Goal: Navigation & Orientation: Find specific page/section

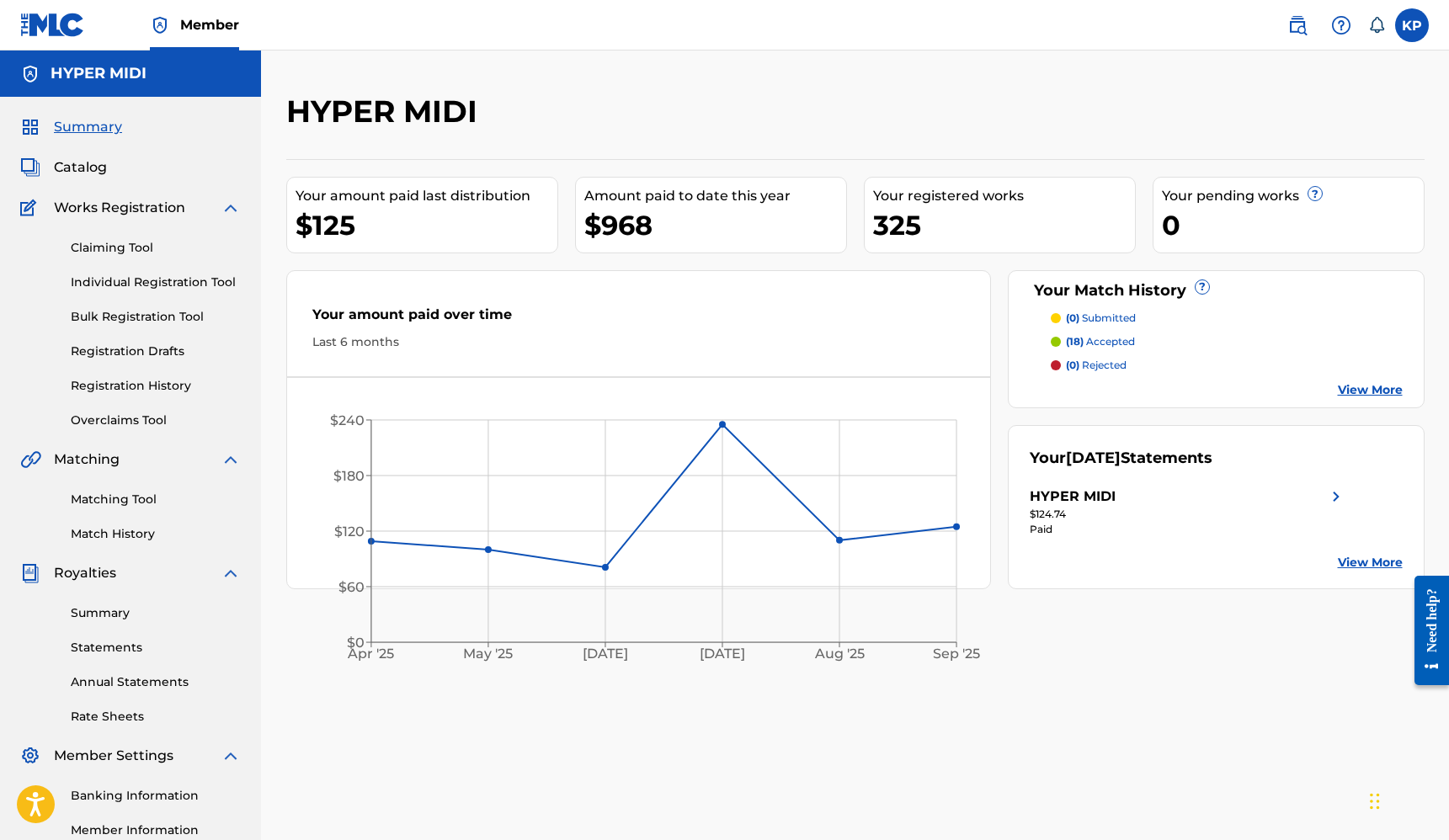
click at [1103, 341] on p "(18) accepted" at bounding box center [1100, 341] width 69 height 15
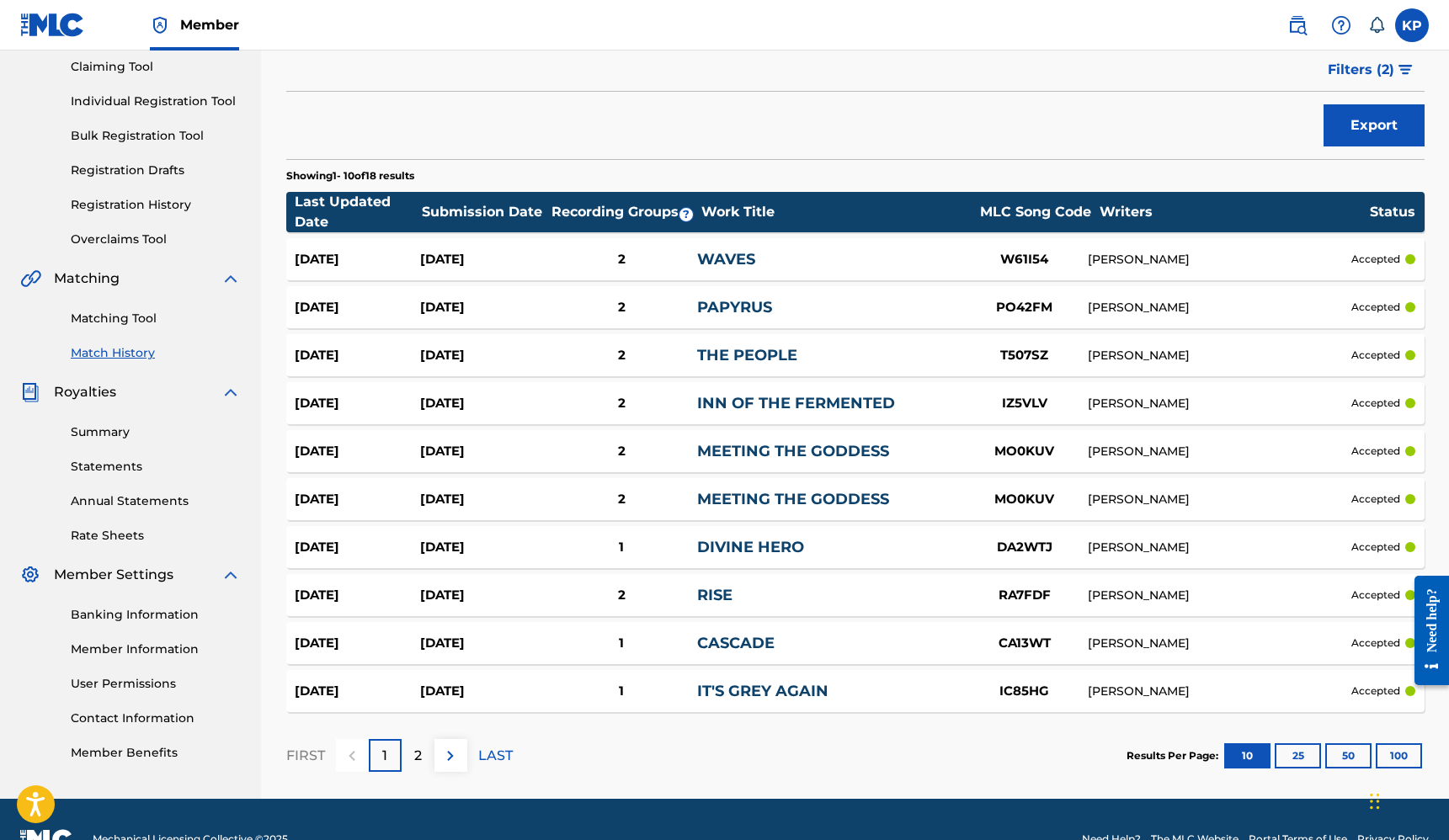
scroll to position [200, 0]
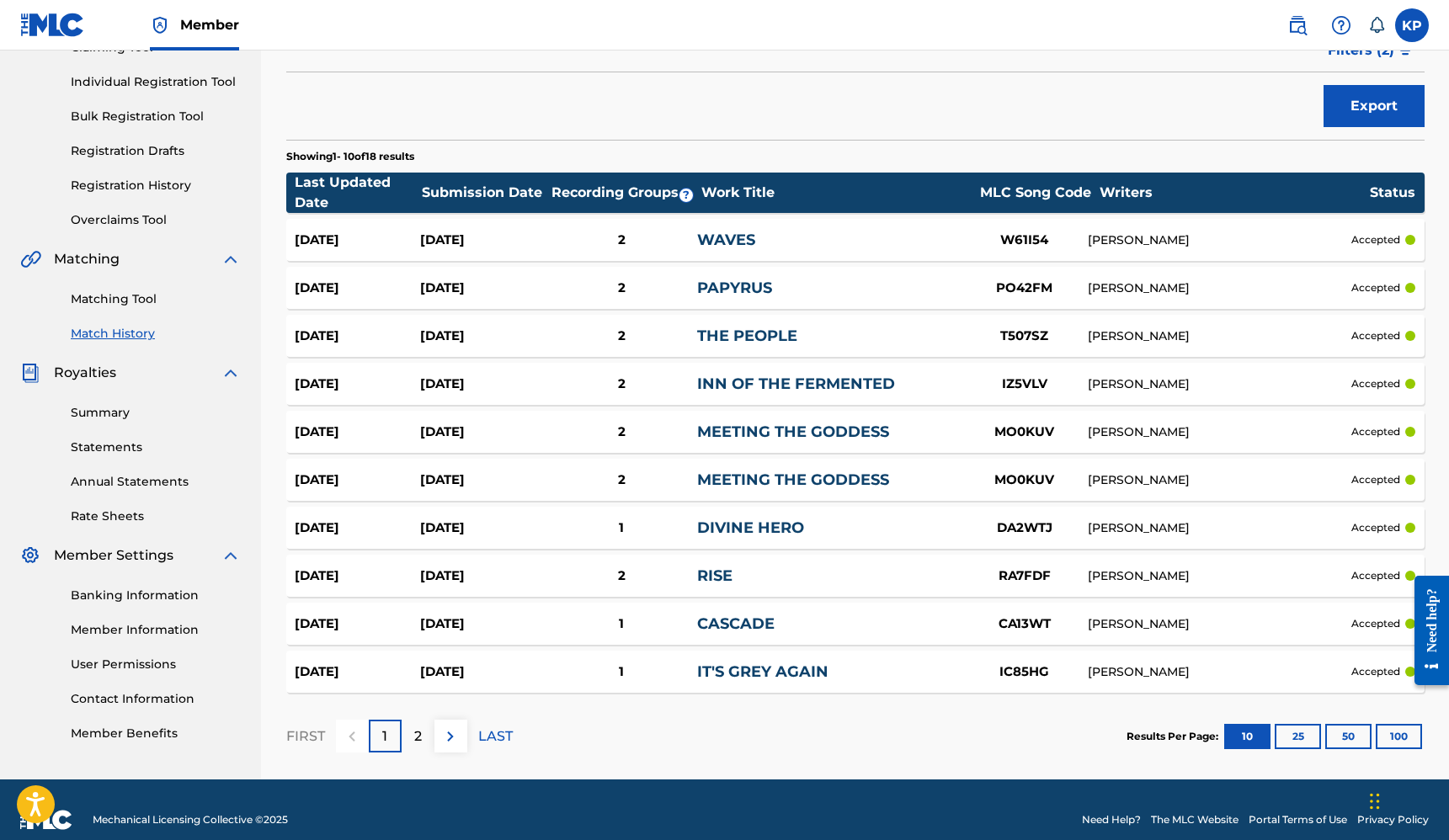
click at [850, 438] on link "MEETING THE GODDESS" at bounding box center [793, 432] width 192 height 19
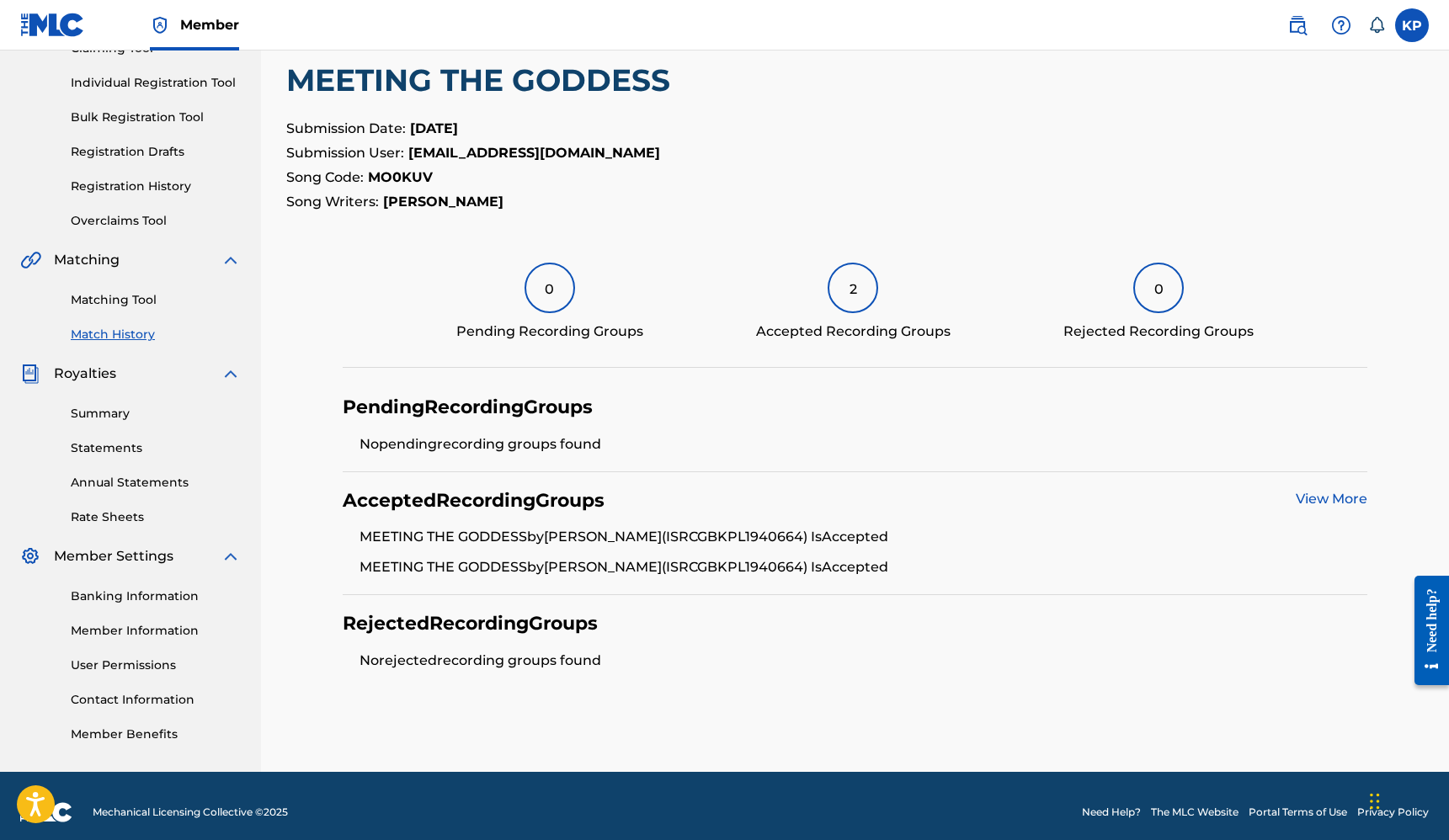
scroll to position [211, 0]
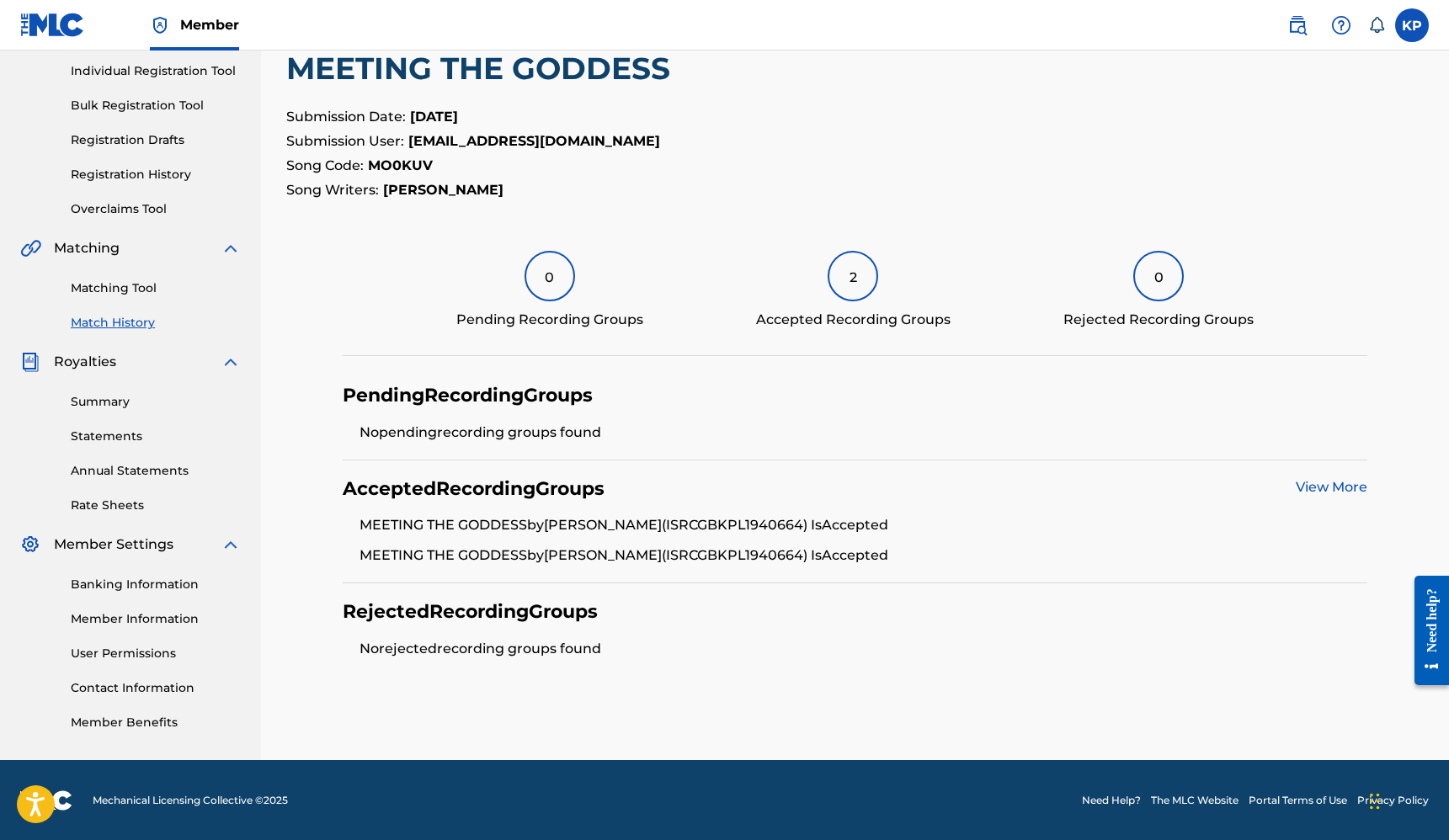
click at [1325, 485] on link "View More" at bounding box center [1331, 486] width 71 height 16
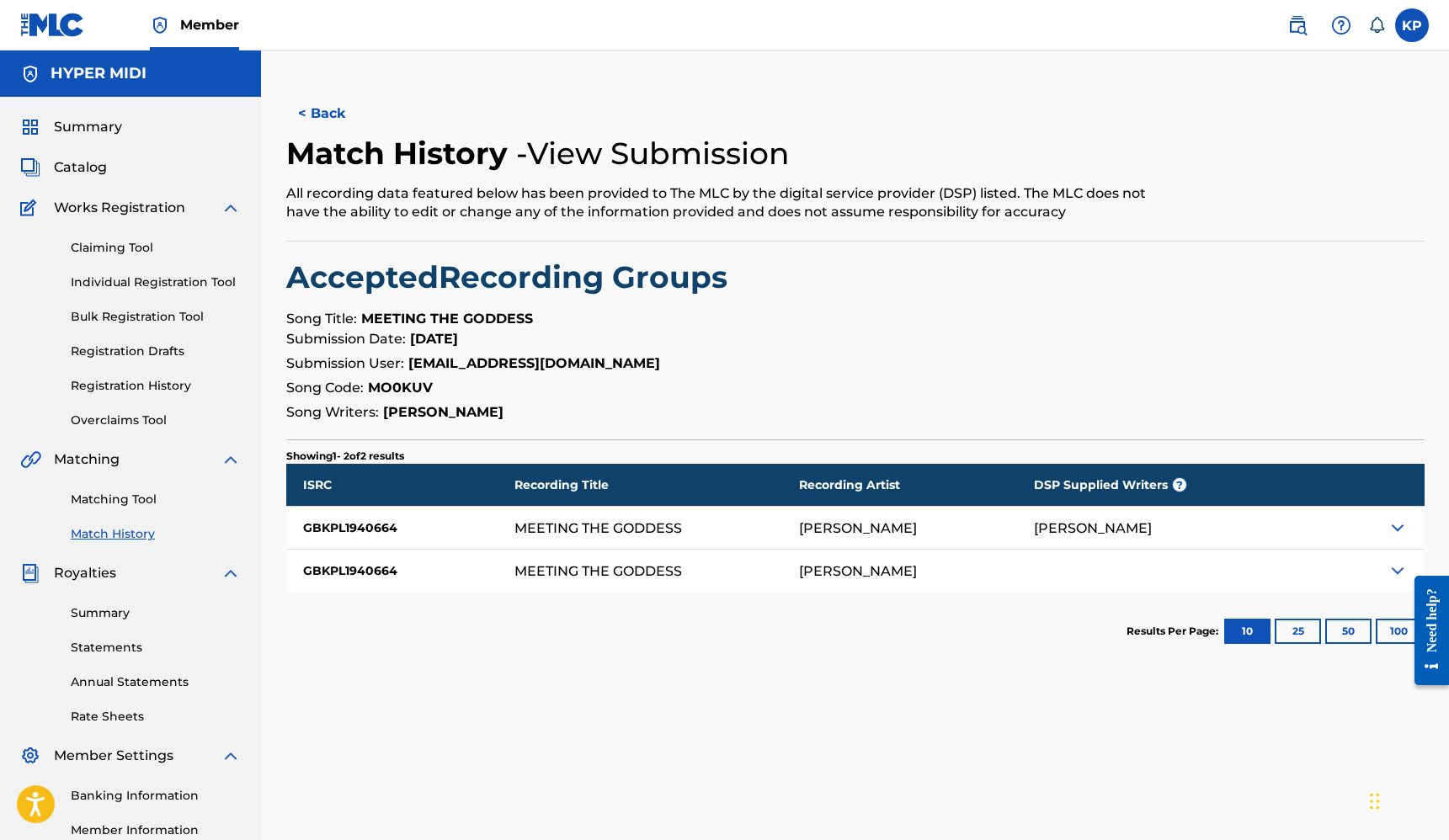
scroll to position [35, 0]
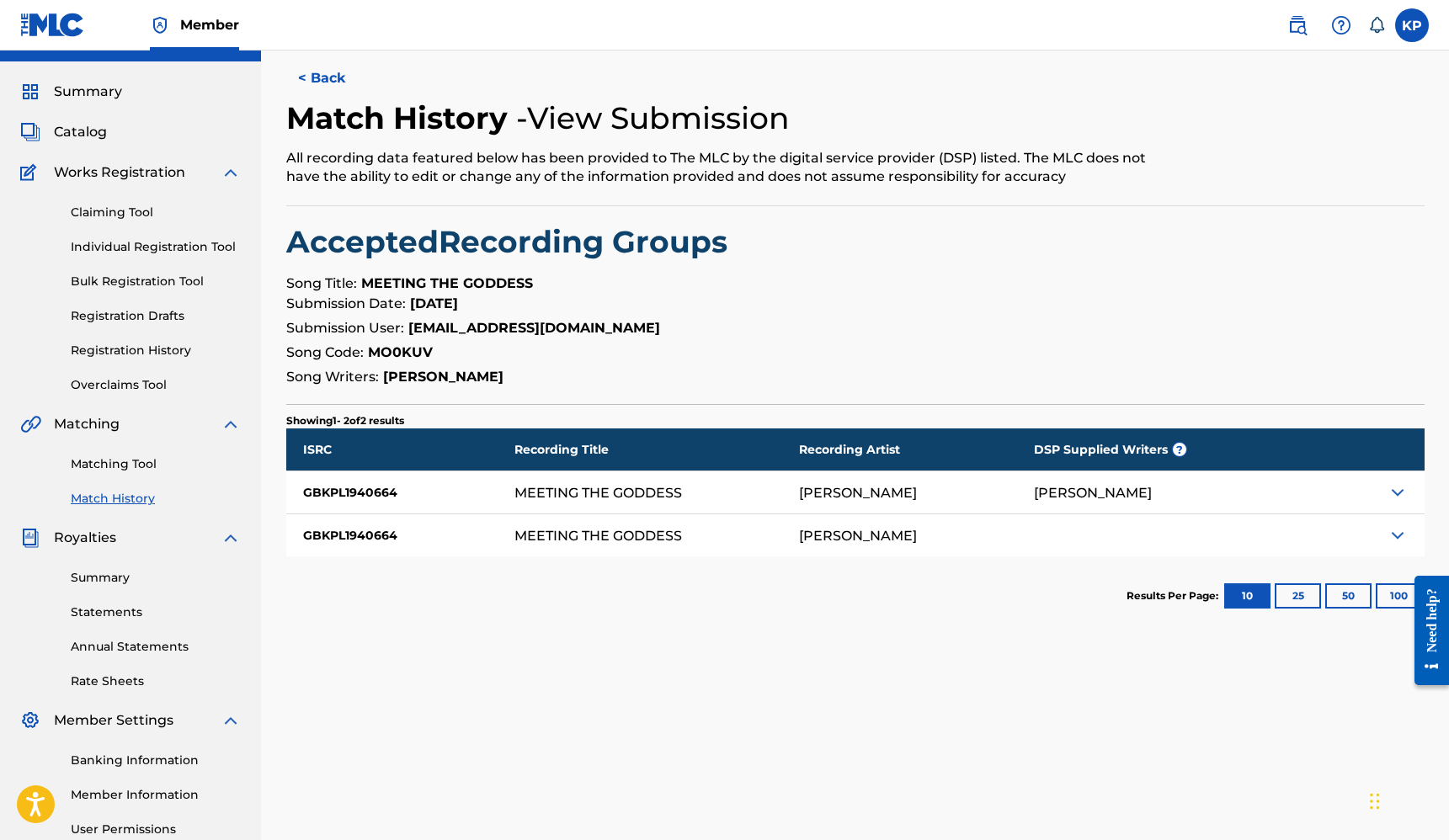
scroll to position [211, 0]
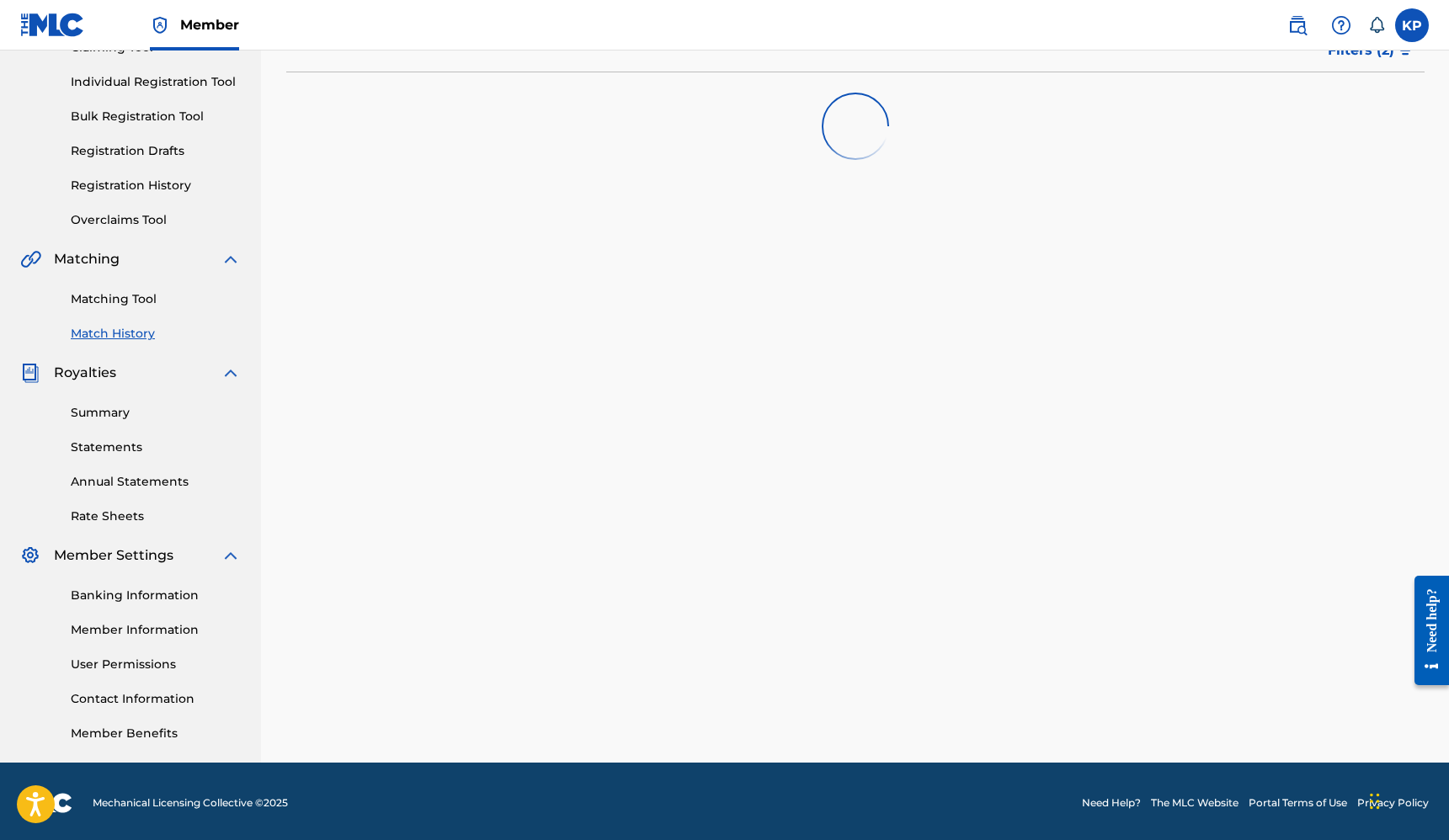
scroll to position [203, 0]
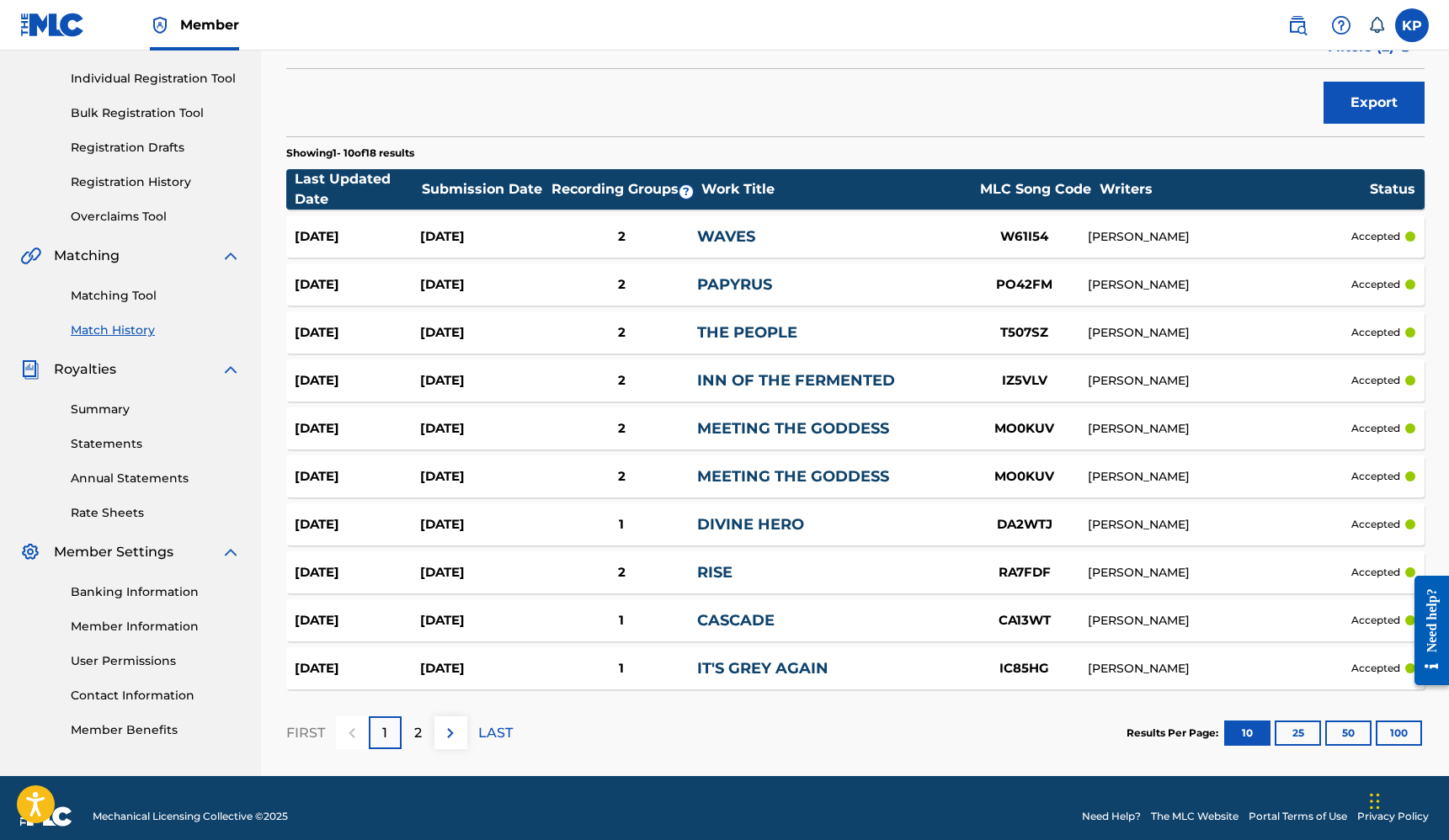
click at [1443, 300] on div "Match History Match History is a record of recent match suggestions that you've…" at bounding box center [855, 333] width 1179 height 887
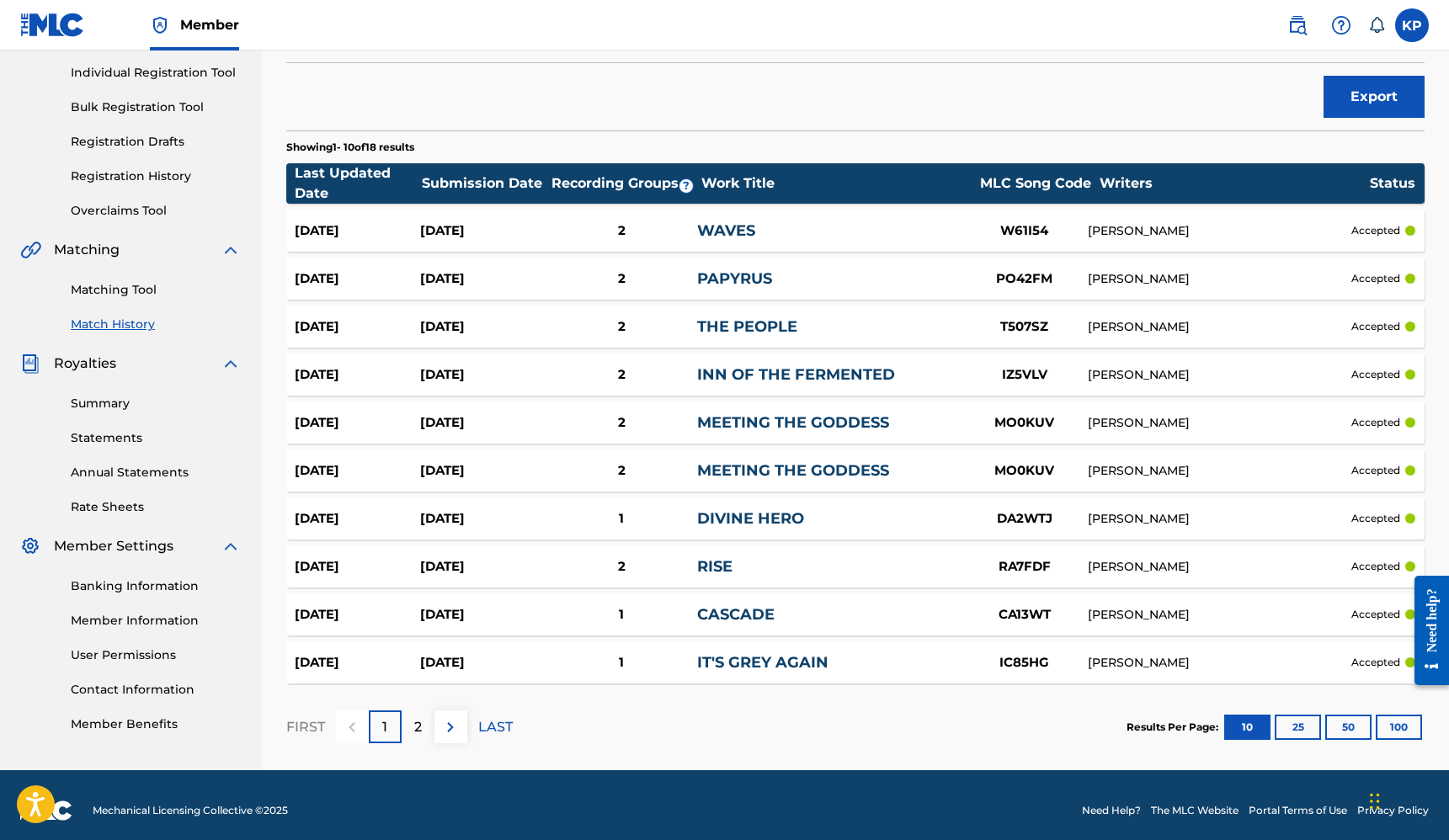
scroll to position [190, 0]
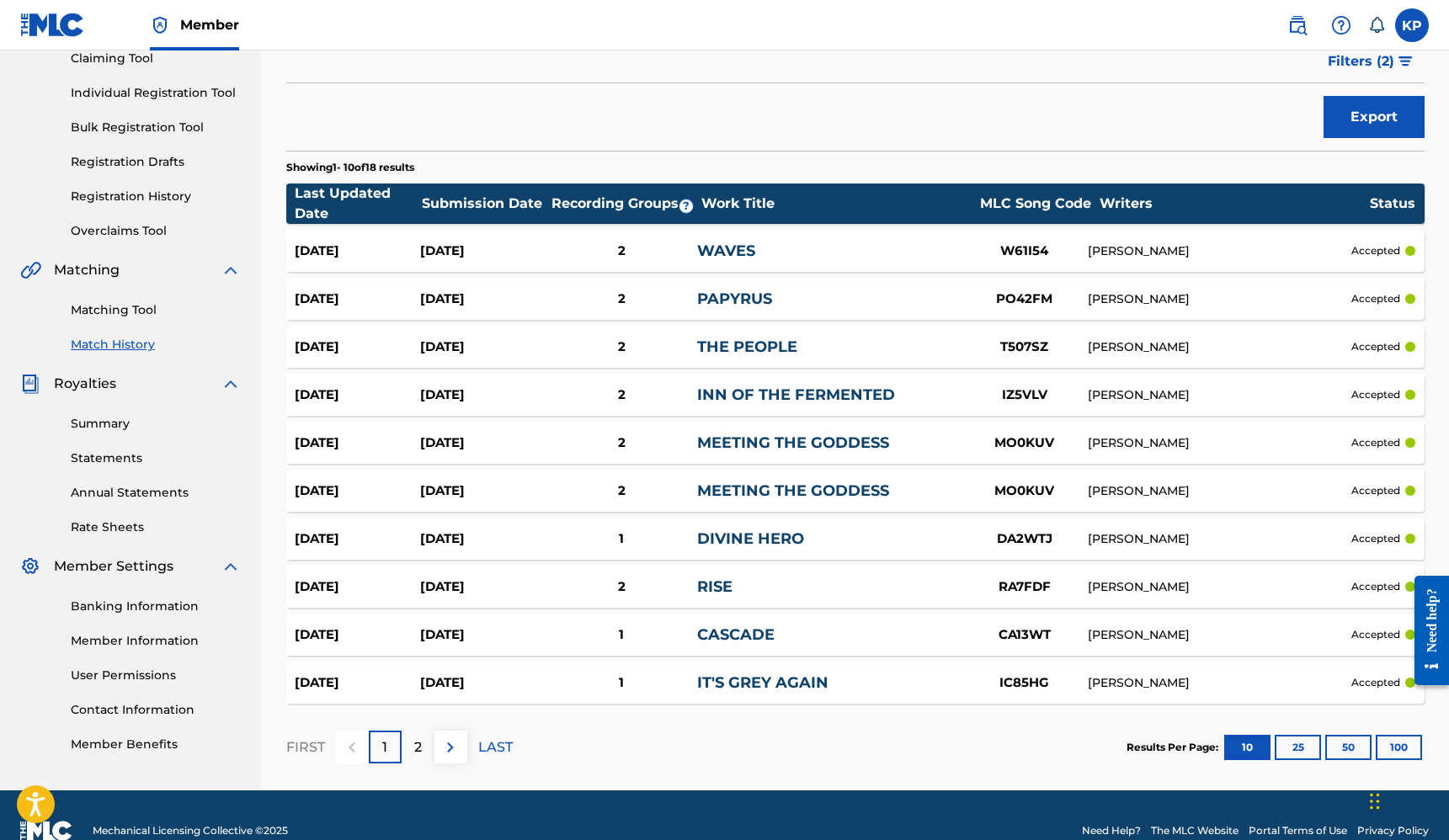
click at [269, 436] on div "Match History Match History is a record of recent match suggestions that you've…" at bounding box center [855, 347] width 1179 height 887
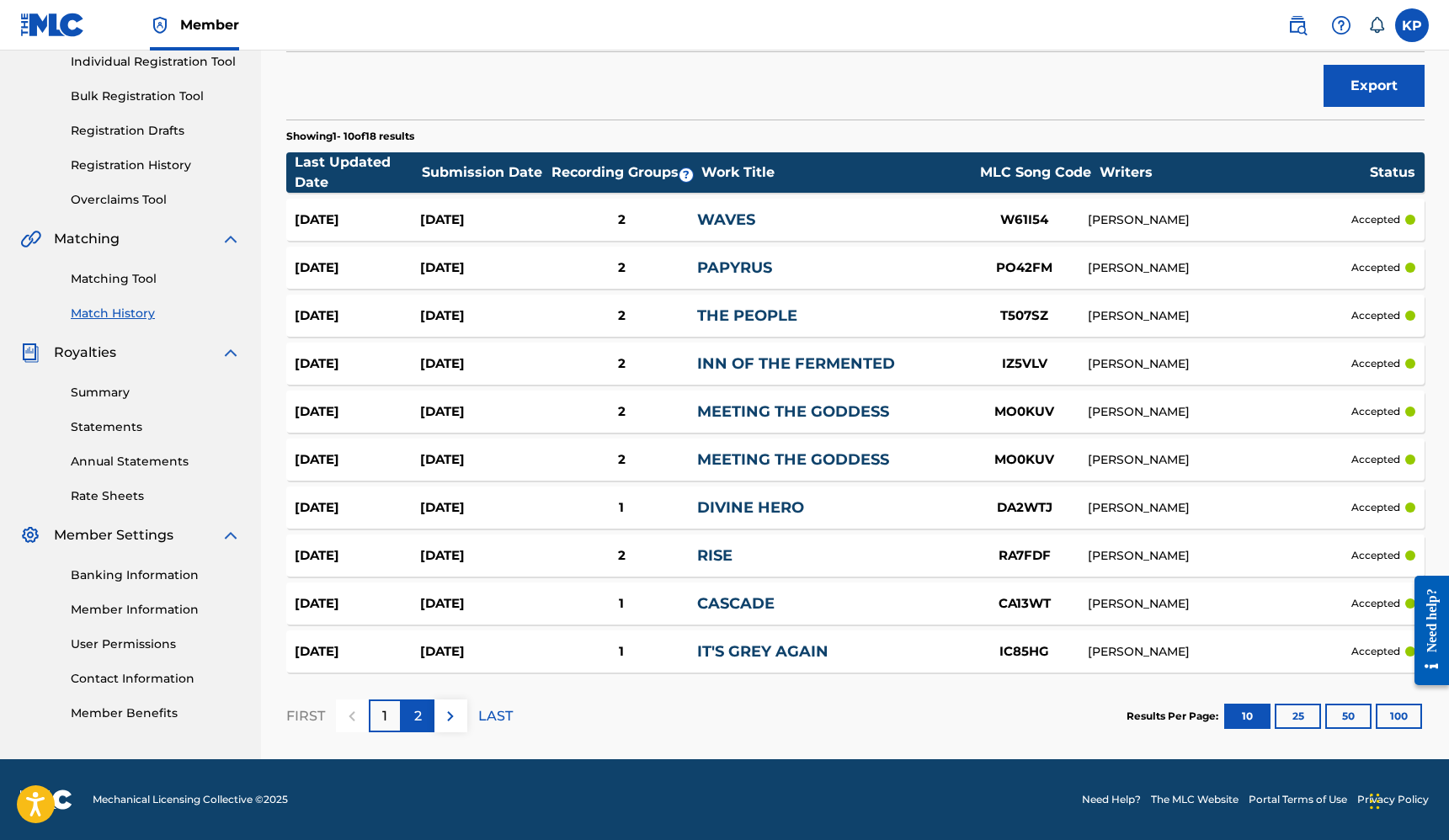
click at [420, 709] on p "2" at bounding box center [418, 716] width 8 height 21
click at [382, 717] on p "1" at bounding box center [385, 716] width 5 height 21
click at [420, 717] on p "2" at bounding box center [418, 716] width 8 height 21
click at [385, 721] on p "1" at bounding box center [385, 716] width 5 height 21
click at [269, 329] on div "Match History Match History is a record of recent match suggestions that you've…" at bounding box center [855, 316] width 1179 height 887
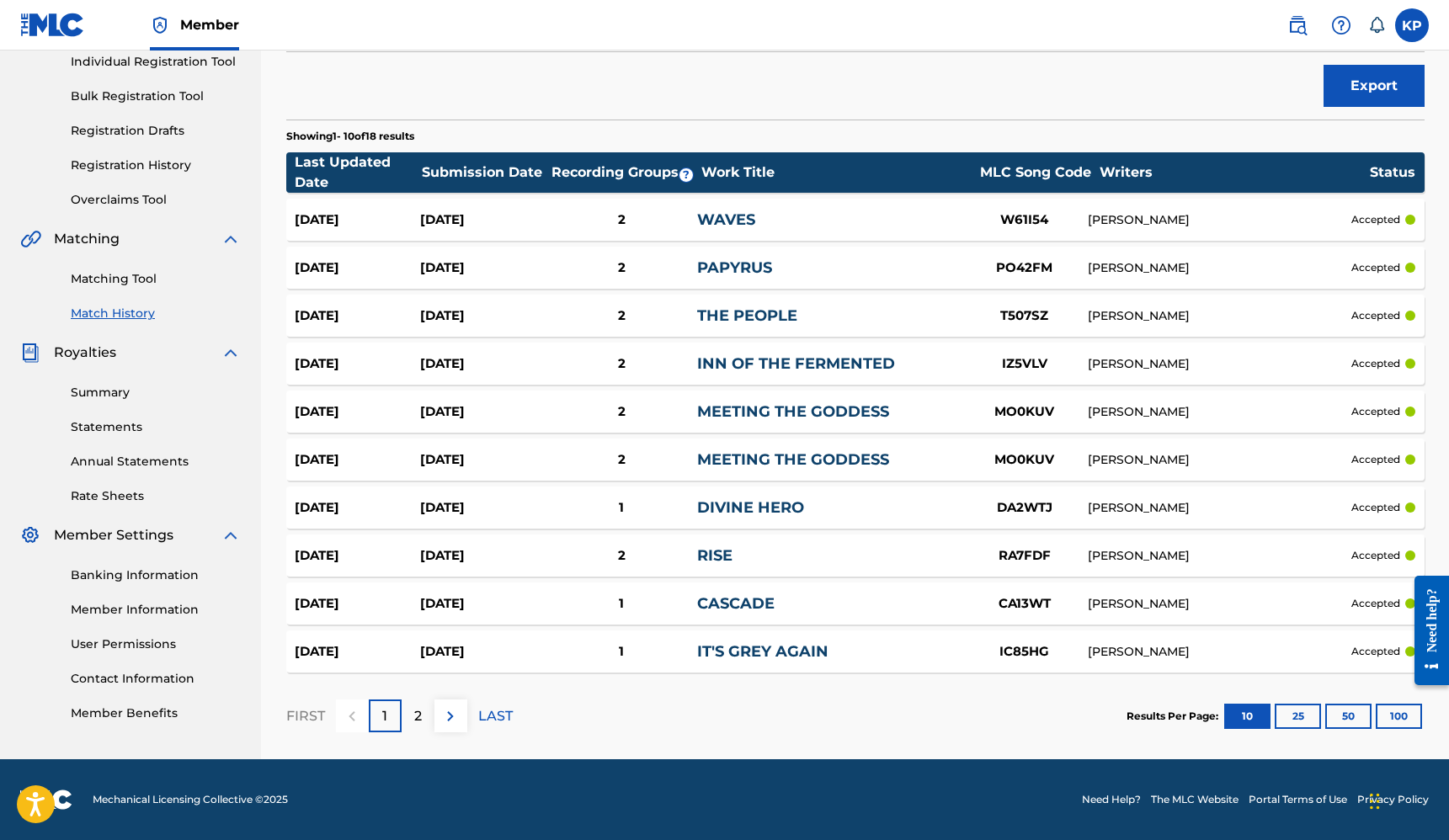
click at [735, 518] on div "[DATE] [DATE] 1 DIVINE HERO DA2WTJ [PERSON_NAME] accepted" at bounding box center [855, 507] width 1138 height 42
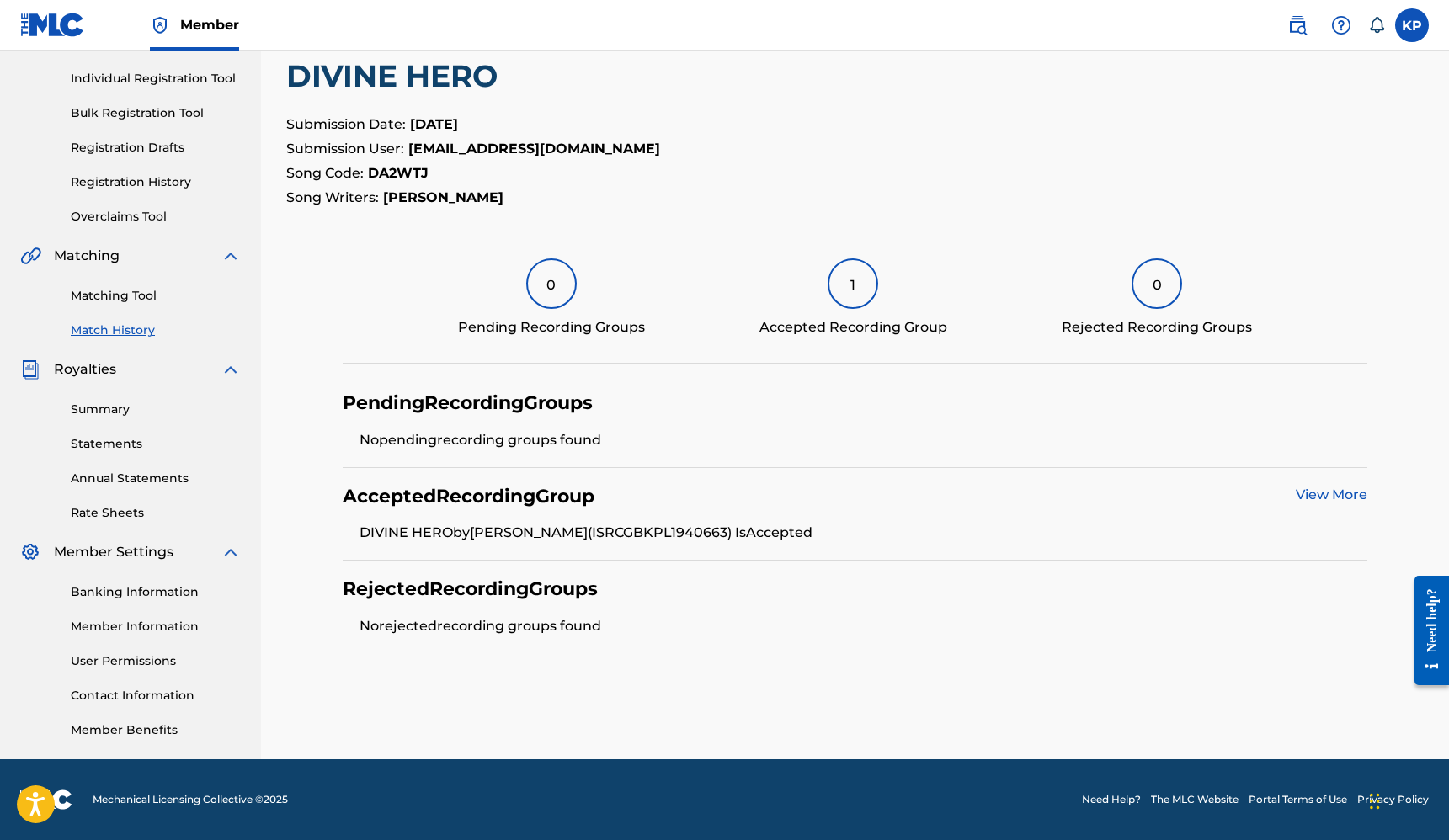
scroll to position [221, 0]
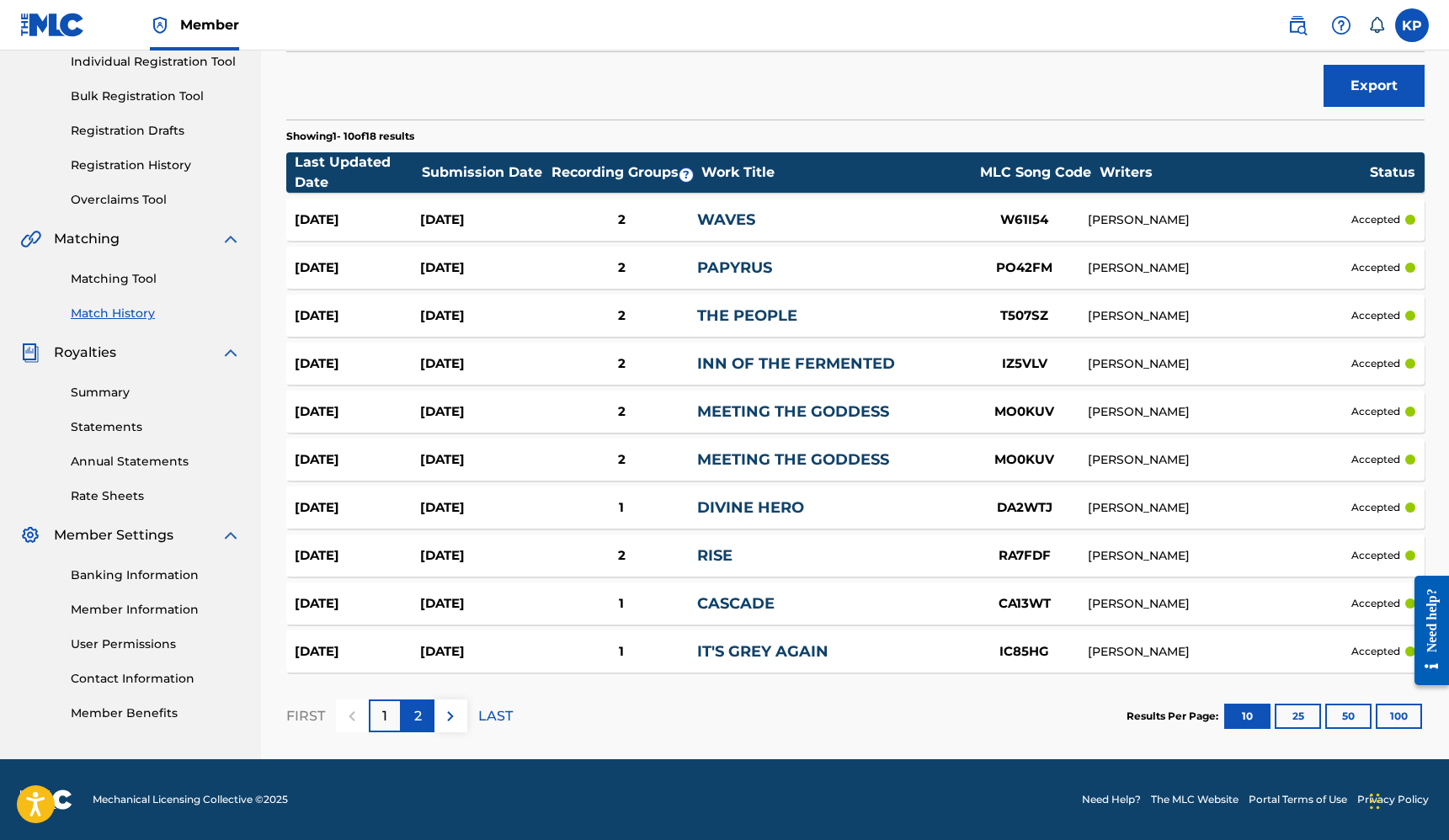
click at [417, 721] on p "2" at bounding box center [418, 716] width 8 height 21
click at [723, 268] on link "PAPYRUS" at bounding box center [734, 268] width 75 height 19
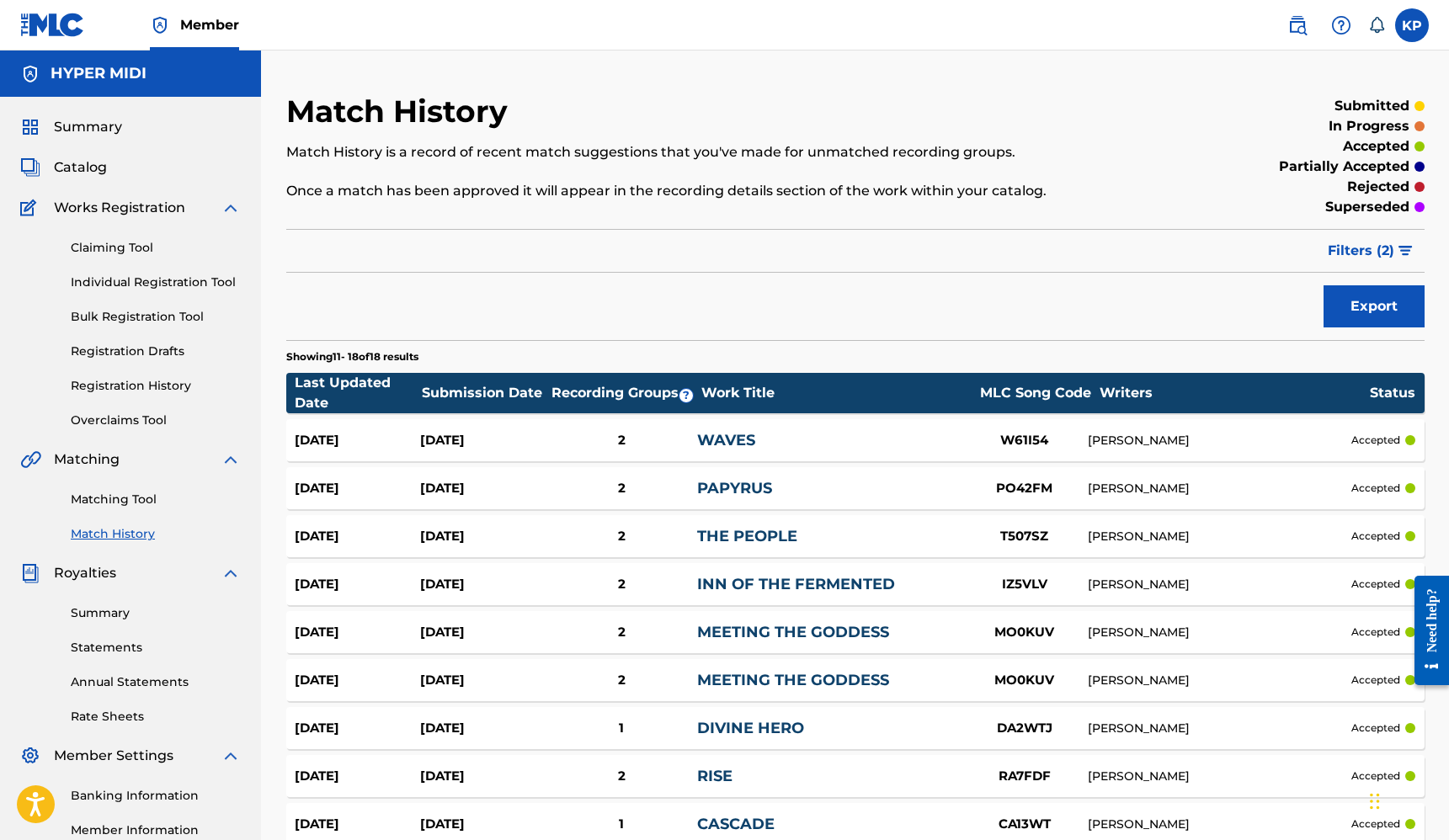
scroll to position [221, 0]
click at [82, 167] on span "Catalog" at bounding box center [81, 167] width 53 height 21
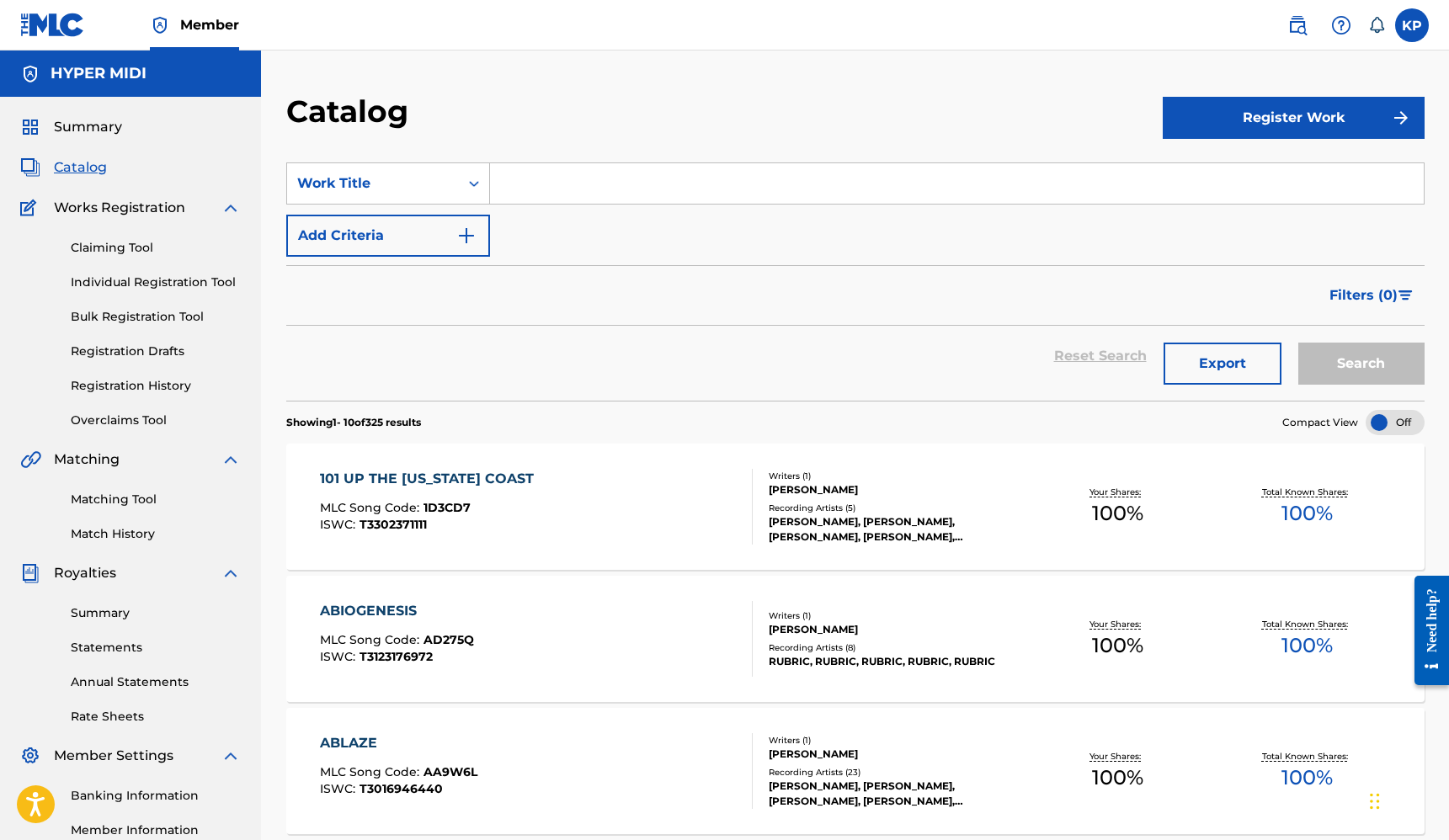
click at [88, 167] on span "Catalog" at bounding box center [81, 167] width 53 height 21
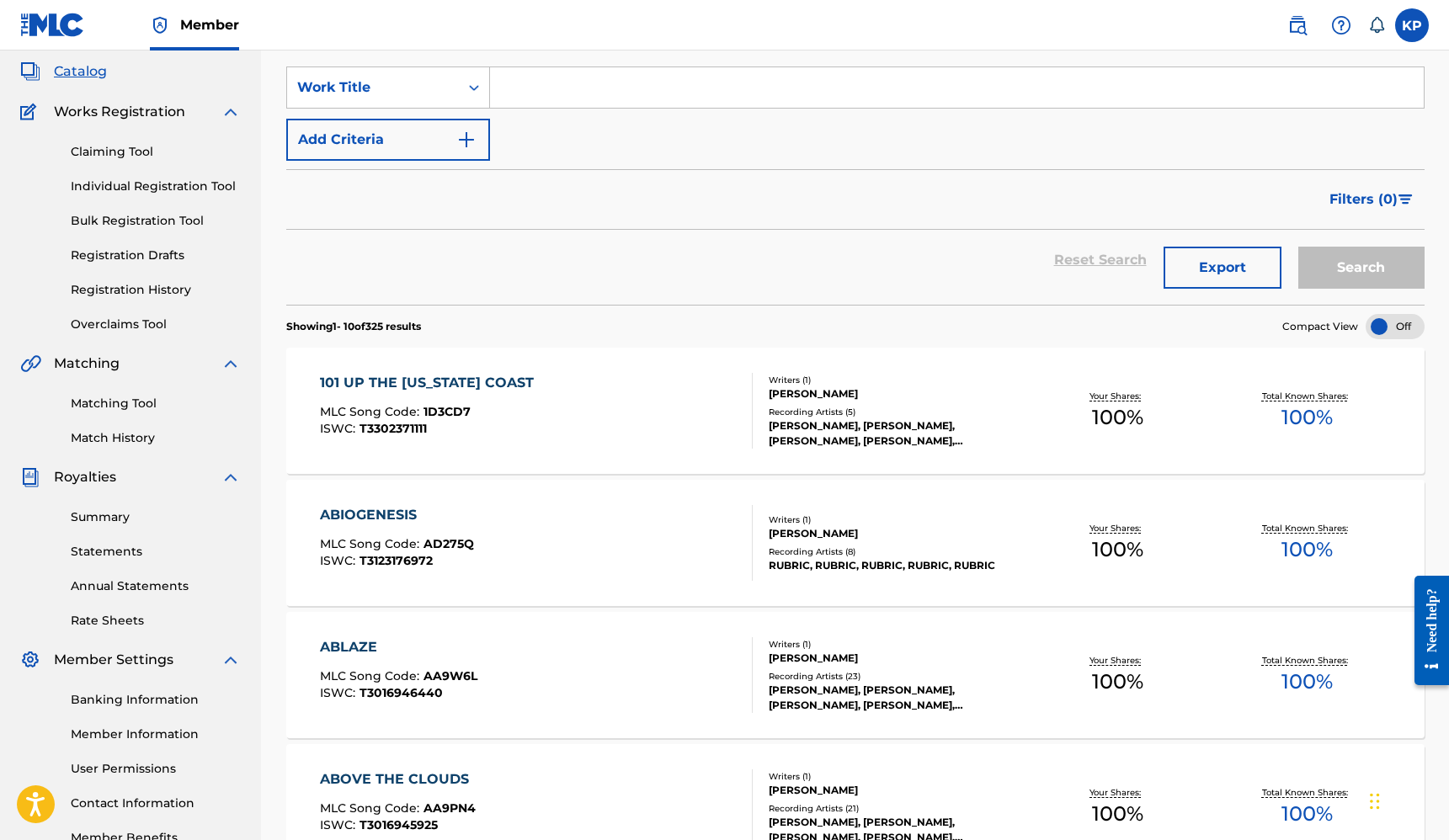
scroll to position [110, 0]
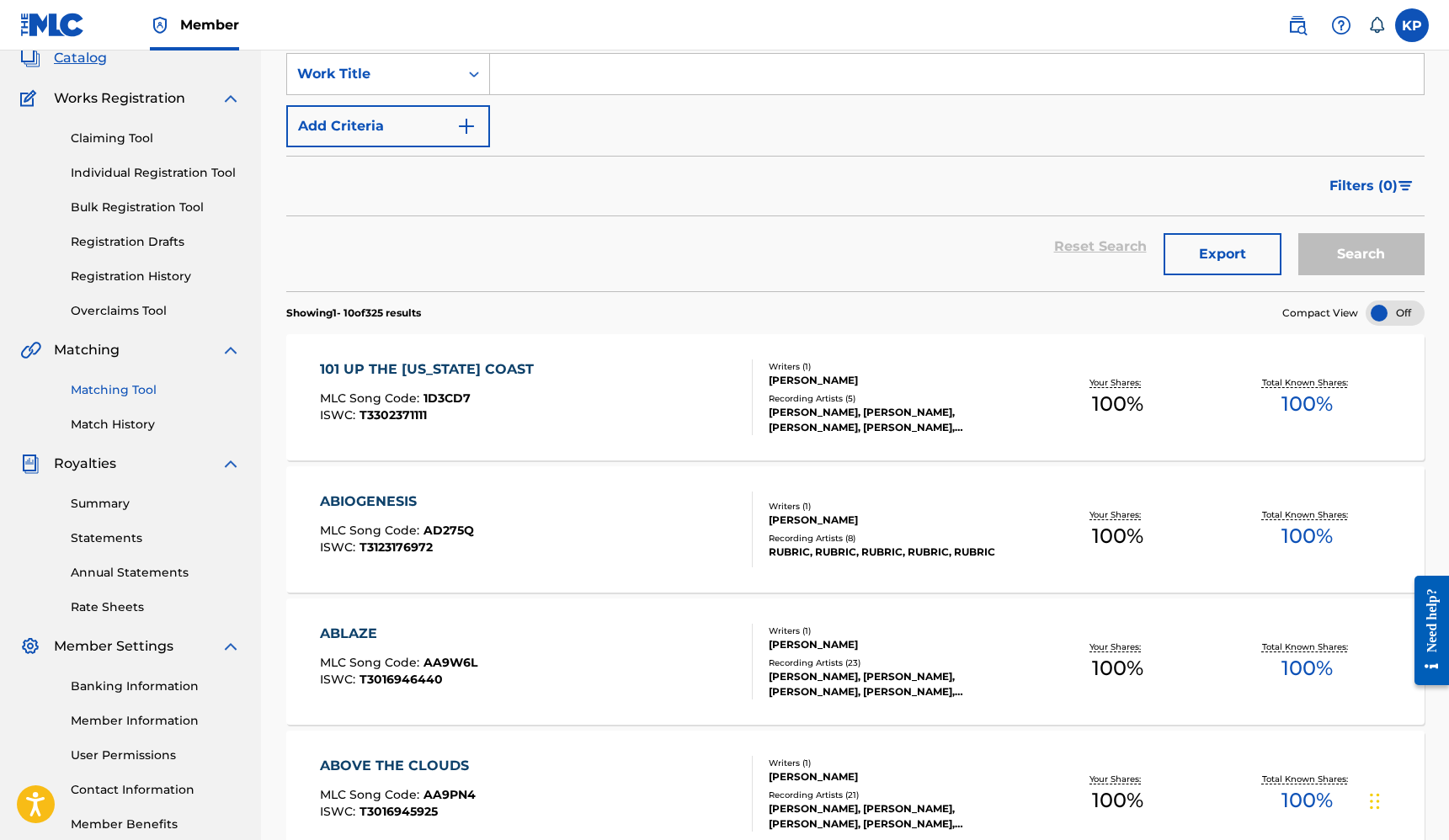
click at [104, 395] on link "Matching Tool" at bounding box center [155, 390] width 170 height 18
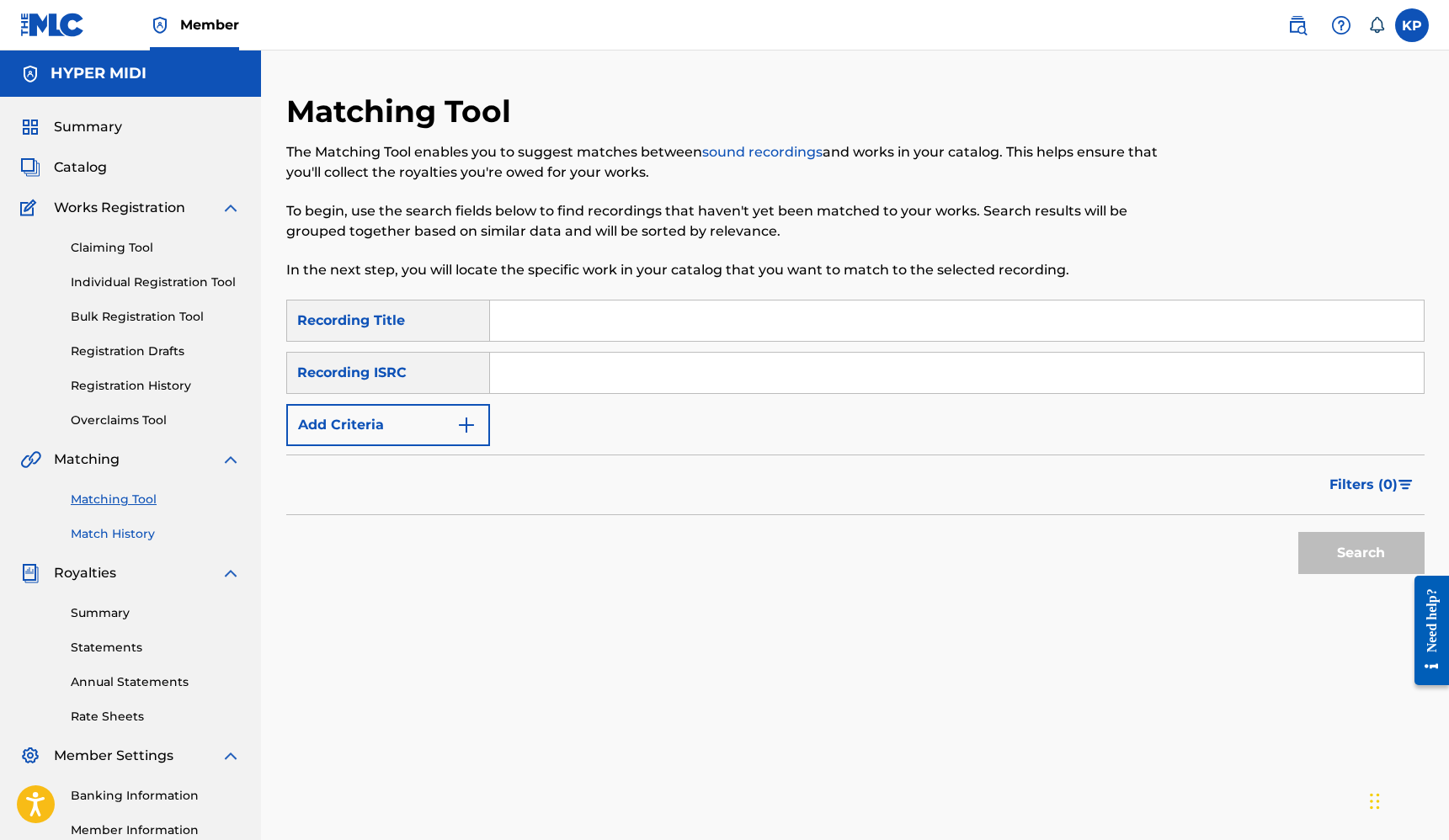
click at [112, 534] on link "Match History" at bounding box center [155, 534] width 170 height 18
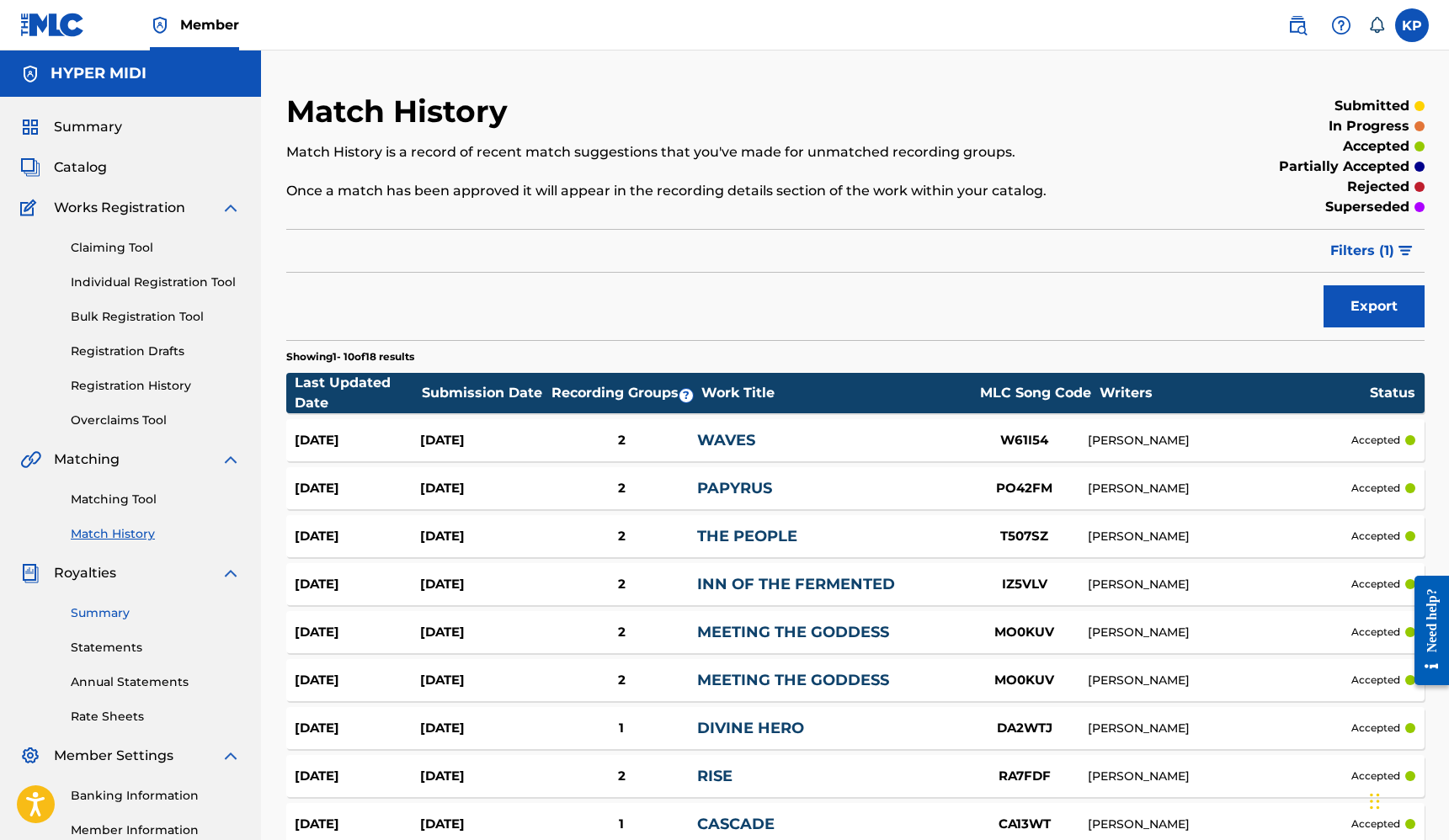
click at [99, 616] on link "Summary" at bounding box center [155, 613] width 170 height 18
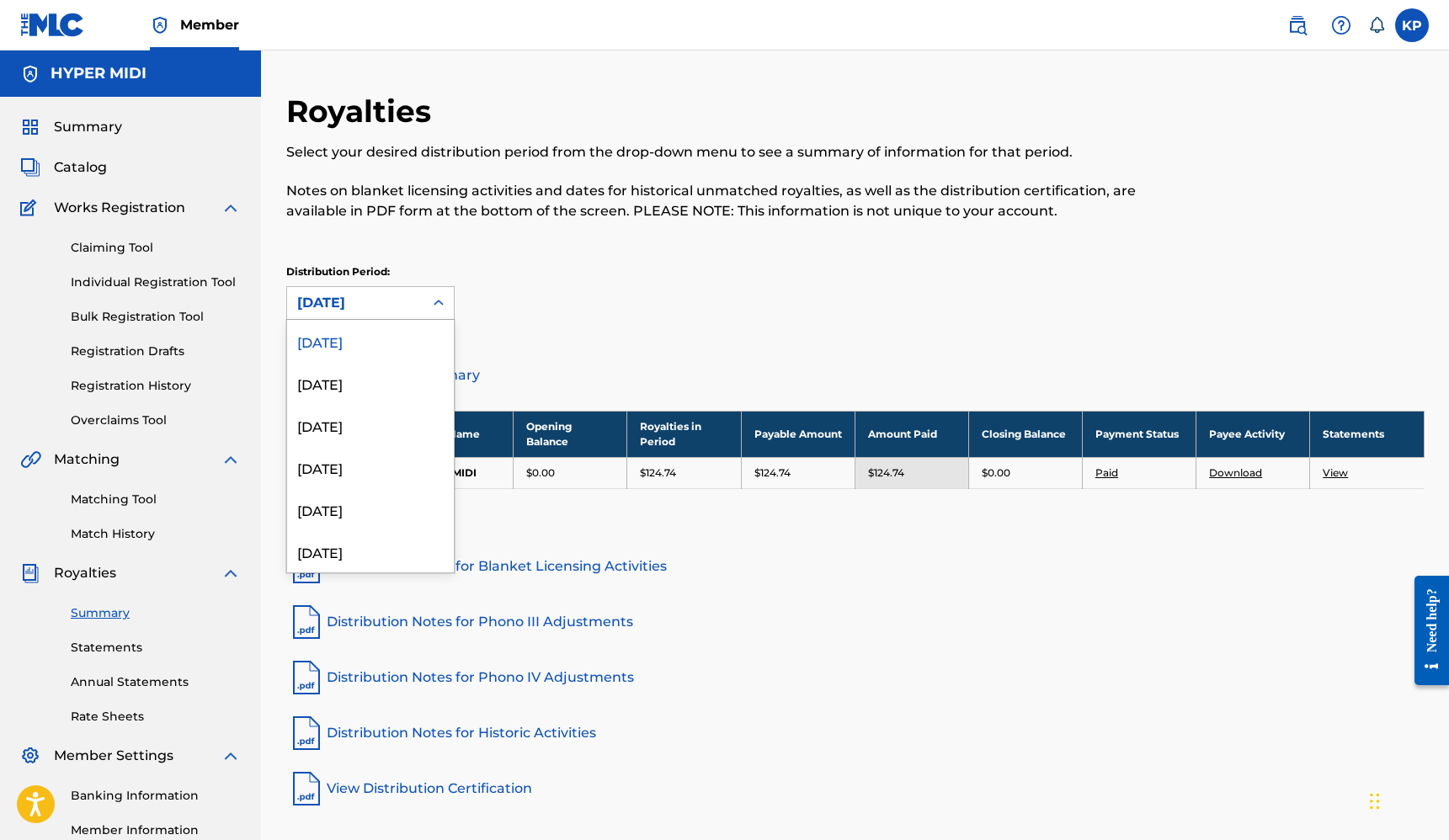
click at [427, 300] on div at bounding box center [438, 302] width 30 height 30
click at [719, 249] on div "Royalties Select your desired distribution period from the drop-down menu to se…" at bounding box center [855, 224] width 1138 height 263
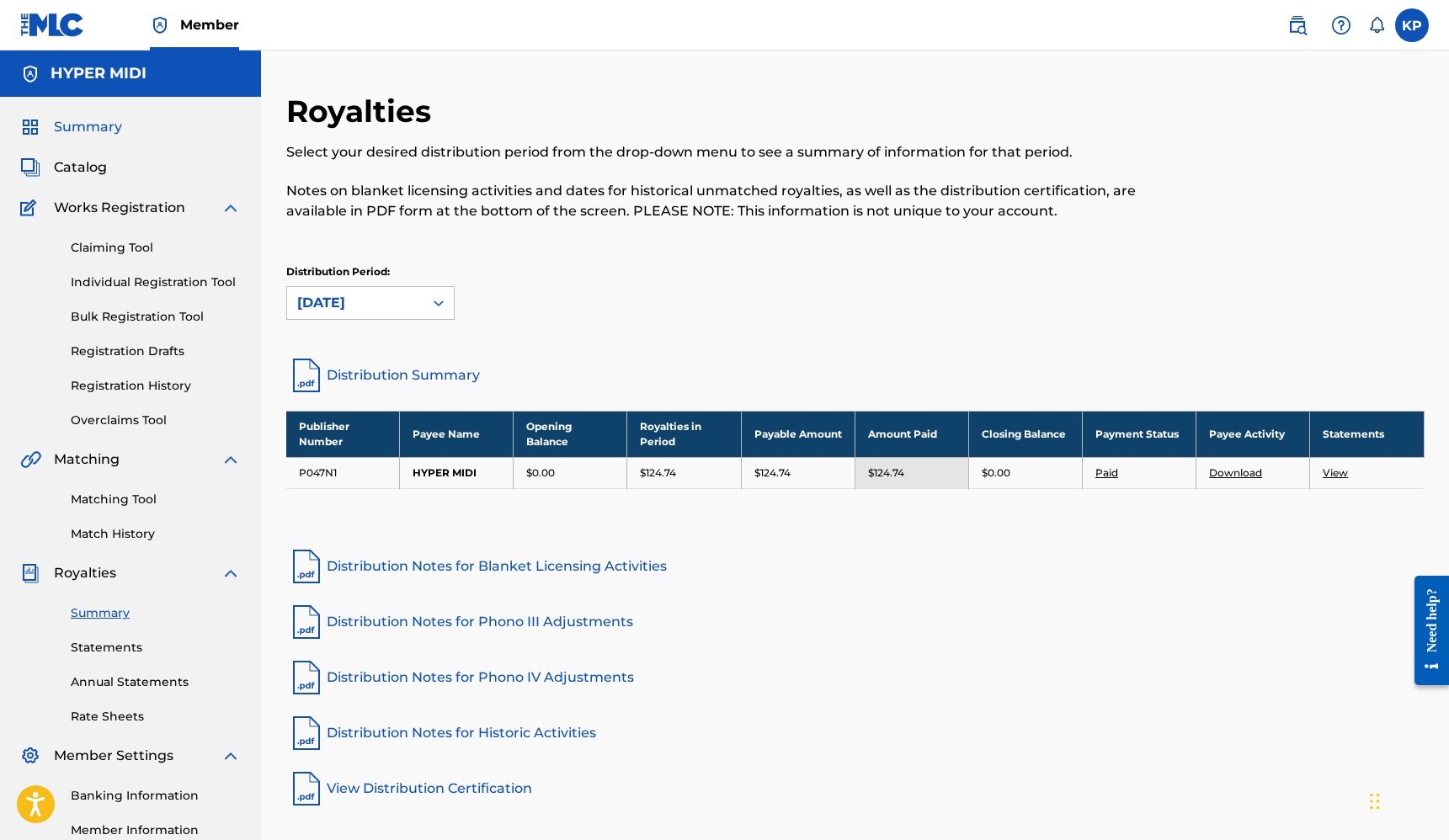
click at [106, 123] on span "Summary" at bounding box center [88, 127] width 68 height 21
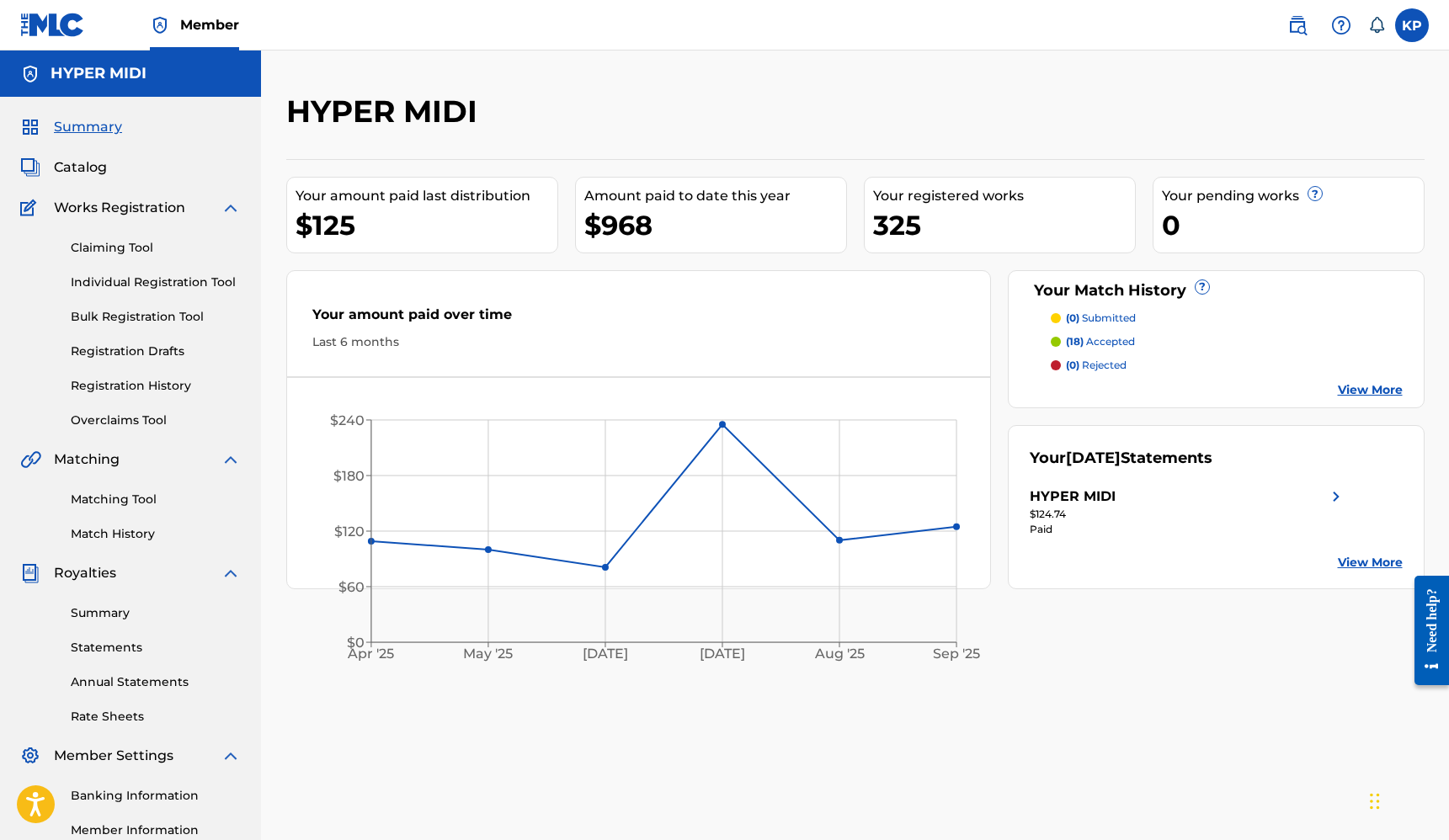
click at [997, 514] on div "Your amount paid last distribution $125 Amount paid to date this year $968 Your…" at bounding box center [855, 373] width 1138 height 430
click at [996, 508] on div "Your amount paid last distribution $125 Amount paid to date this year $968 Your…" at bounding box center [855, 373] width 1138 height 430
click at [1382, 559] on link "View More" at bounding box center [1371, 562] width 65 height 18
click at [997, 346] on div "Your amount paid last distribution $125 Amount paid to date this year $968 Your…" at bounding box center [855, 373] width 1138 height 430
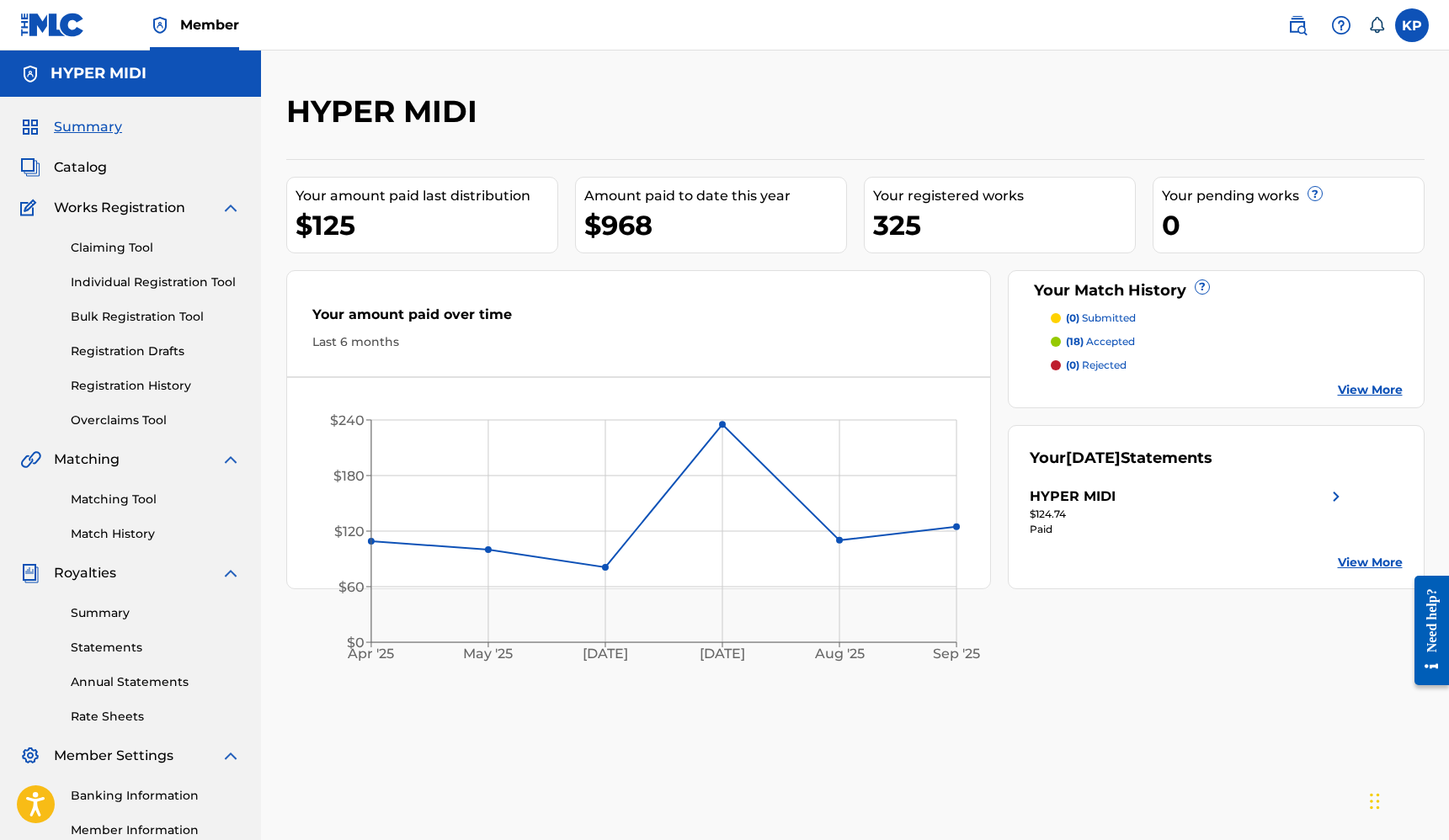
click at [997, 358] on div "Your amount paid last distribution $125 Amount paid to date this year $968 Your…" at bounding box center [855, 373] width 1138 height 430
click at [997, 360] on div "Your amount paid last distribution $125 Amount paid to date this year $968 Your…" at bounding box center [855, 373] width 1138 height 430
click at [996, 361] on div "Your amount paid last distribution $125 Amount paid to date this year $968 Your…" at bounding box center [855, 373] width 1138 height 430
click at [270, 326] on div "HYPER MIDI Your amount paid last distribution $125 Amount paid to date this yea…" at bounding box center [855, 528] width 1179 height 870
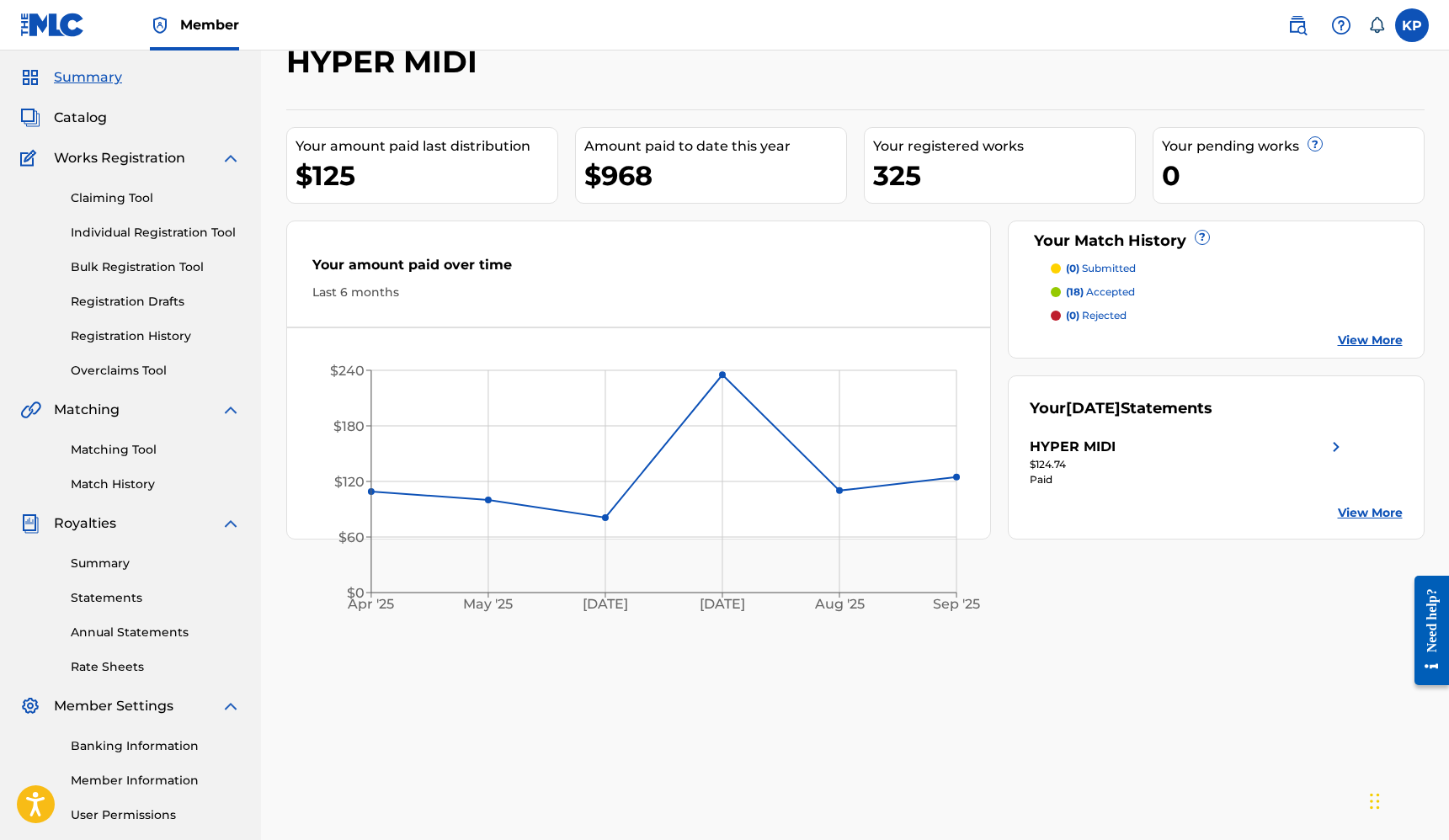
scroll to position [48, 0]
